Goal: Transaction & Acquisition: Book appointment/travel/reservation

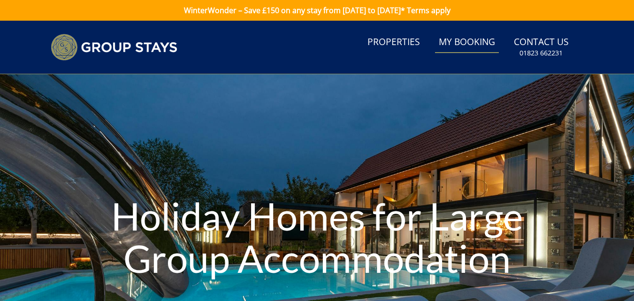
click at [471, 44] on link "My Booking" at bounding box center [467, 42] width 64 height 21
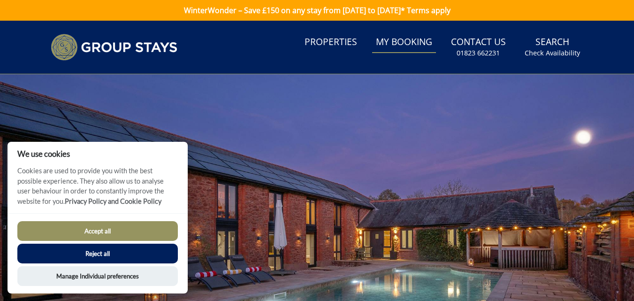
click at [111, 222] on button "Accept all" at bounding box center [97, 231] width 160 height 20
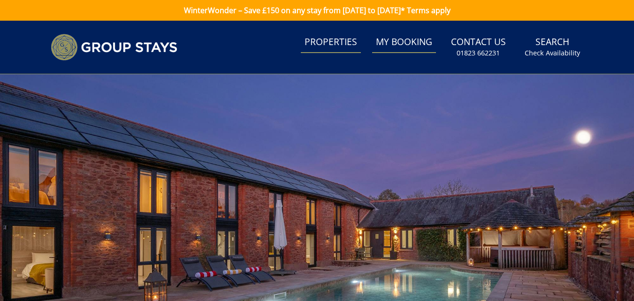
click at [342, 43] on link "Properties" at bounding box center [331, 42] width 60 height 21
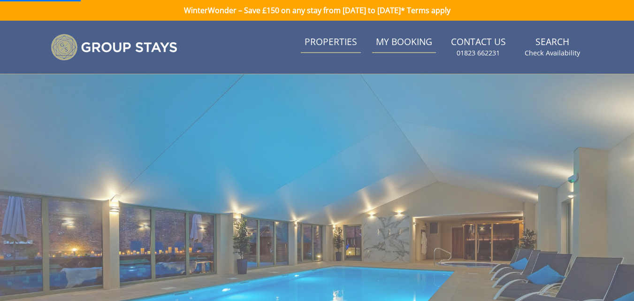
click at [342, 43] on link "Properties" at bounding box center [331, 42] width 60 height 21
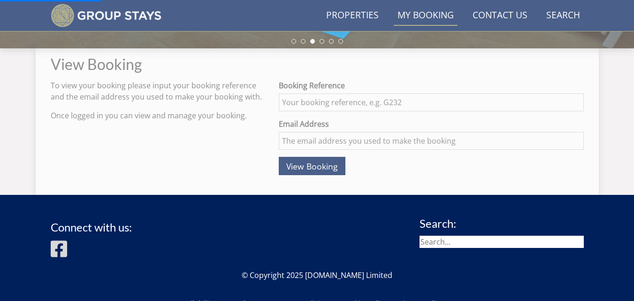
scroll to position [333, 0]
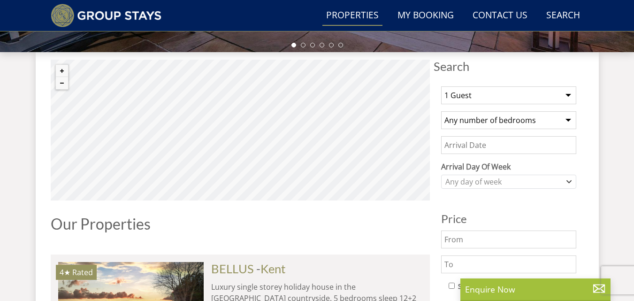
scroll to position [306, 0]
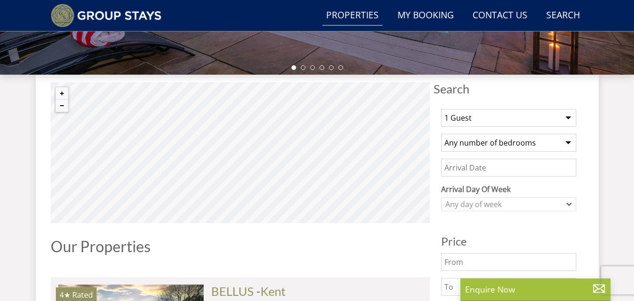
click at [549, 115] on select "1 Guest 2 Guests 3 Guests 4 Guests 5 Guests 6 Guests 7 Guests 8 Guests 9 Guests…" at bounding box center [508, 118] width 135 height 18
select select "10"
click at [441, 109] on select "1 Guest 2 Guests 3 Guests 4 Guests 5 Guests 6 Guests 7 Guests 8 Guests 9 Guests…" at bounding box center [508, 118] width 135 height 18
click at [542, 139] on select "Any number of bedrooms 1 Bedroom 2 Bedrooms 3 Bedrooms 4 Bedrooms 5 Bedrooms 6 …" at bounding box center [508, 143] width 135 height 18
select select "5"
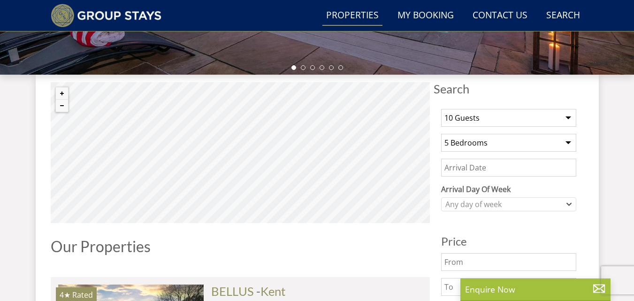
click at [441, 134] on select "Any number of bedrooms 1 Bedroom 2 Bedrooms 3 Bedrooms 4 Bedrooms 5 Bedrooms 6 …" at bounding box center [508, 143] width 135 height 18
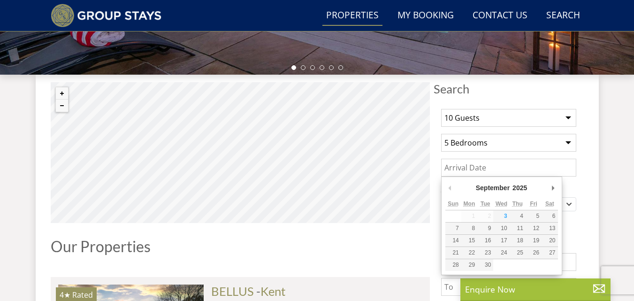
click at [545, 165] on input "Date" at bounding box center [508, 168] width 135 height 18
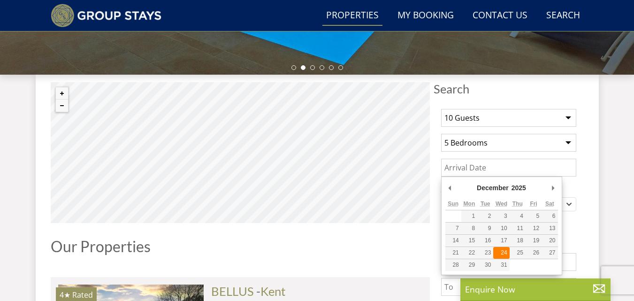
type input "24/12/2025"
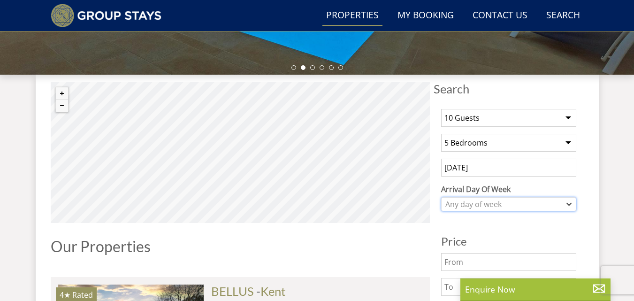
click at [562, 206] on div "Any day of week" at bounding box center [504, 204] width 122 height 10
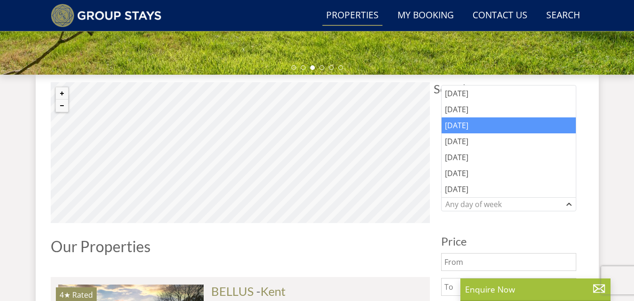
click at [519, 127] on div "Wednesday" at bounding box center [508, 125] width 134 height 16
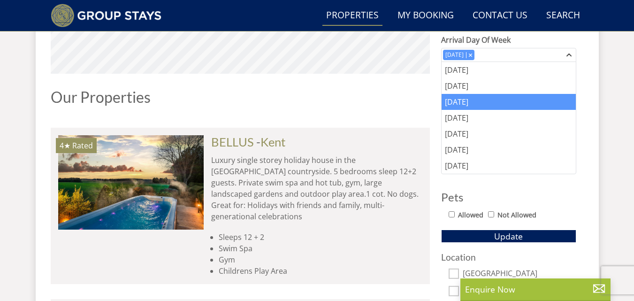
scroll to position [463, 0]
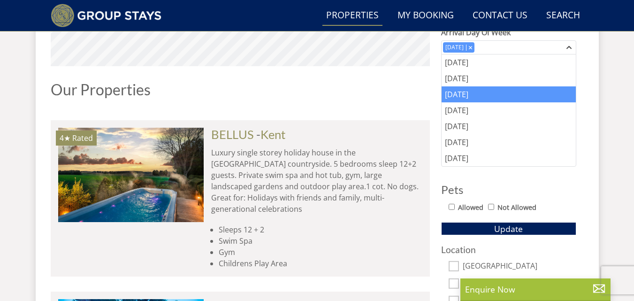
click at [452, 207] on input "Allowed" at bounding box center [451, 207] width 6 height 6
checkbox input "true"
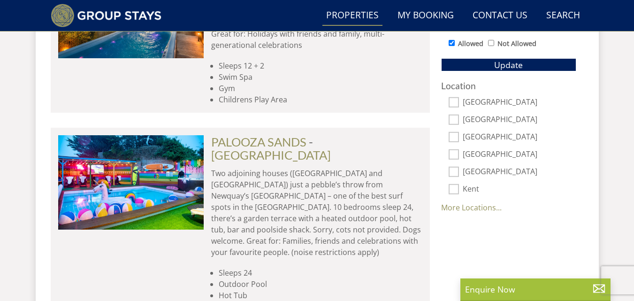
scroll to position [634, 0]
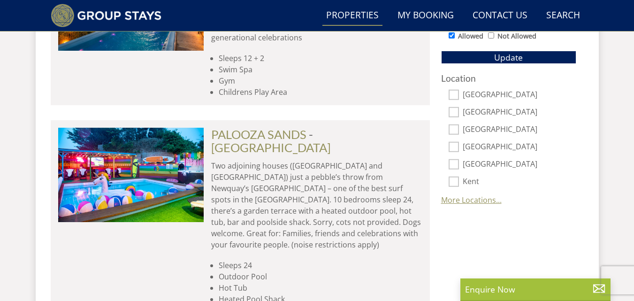
click at [479, 197] on link "More Locations..." at bounding box center [471, 200] width 61 height 10
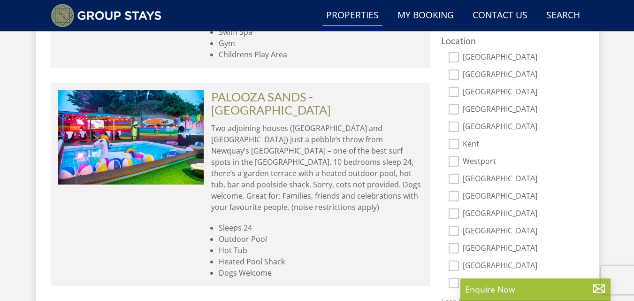
scroll to position [664, 0]
